Goal: Task Accomplishment & Management: Use online tool/utility

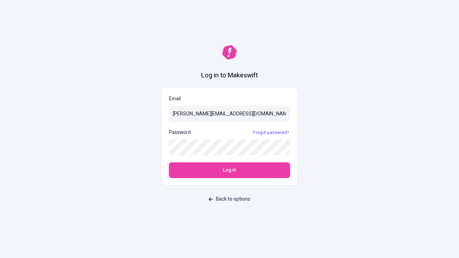
type input "sasha+test-ui@makeswift.com"
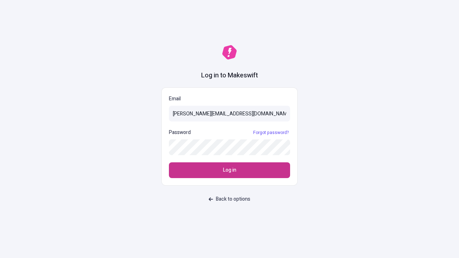
click at [229, 170] on span "Log in" at bounding box center [229, 170] width 13 height 8
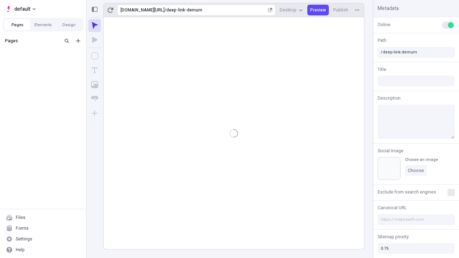
type input "/deep-link-demum"
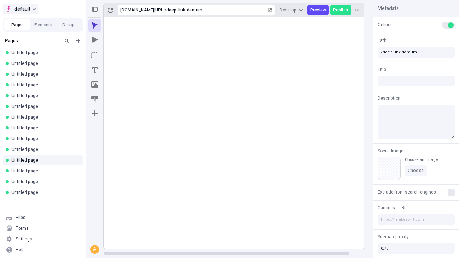
click at [20, 9] on span "default" at bounding box center [22, 9] width 16 height 9
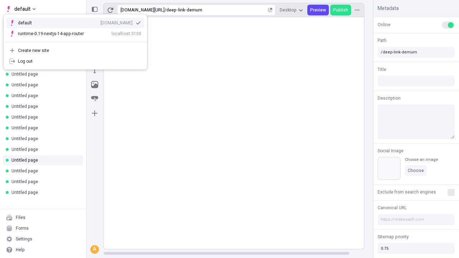
click at [100, 22] on div "[DOMAIN_NAME]" at bounding box center [116, 23] width 32 height 6
click at [78, 41] on icon "Add new" at bounding box center [78, 41] width 4 height 4
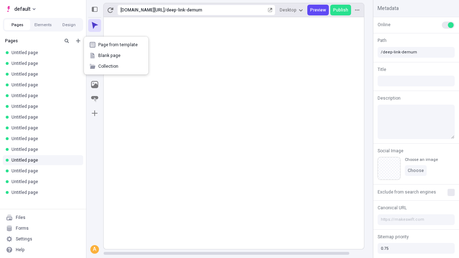
click at [116, 56] on span "Blank page" at bounding box center [120, 56] width 44 height 6
